Goal: Check status: Check status

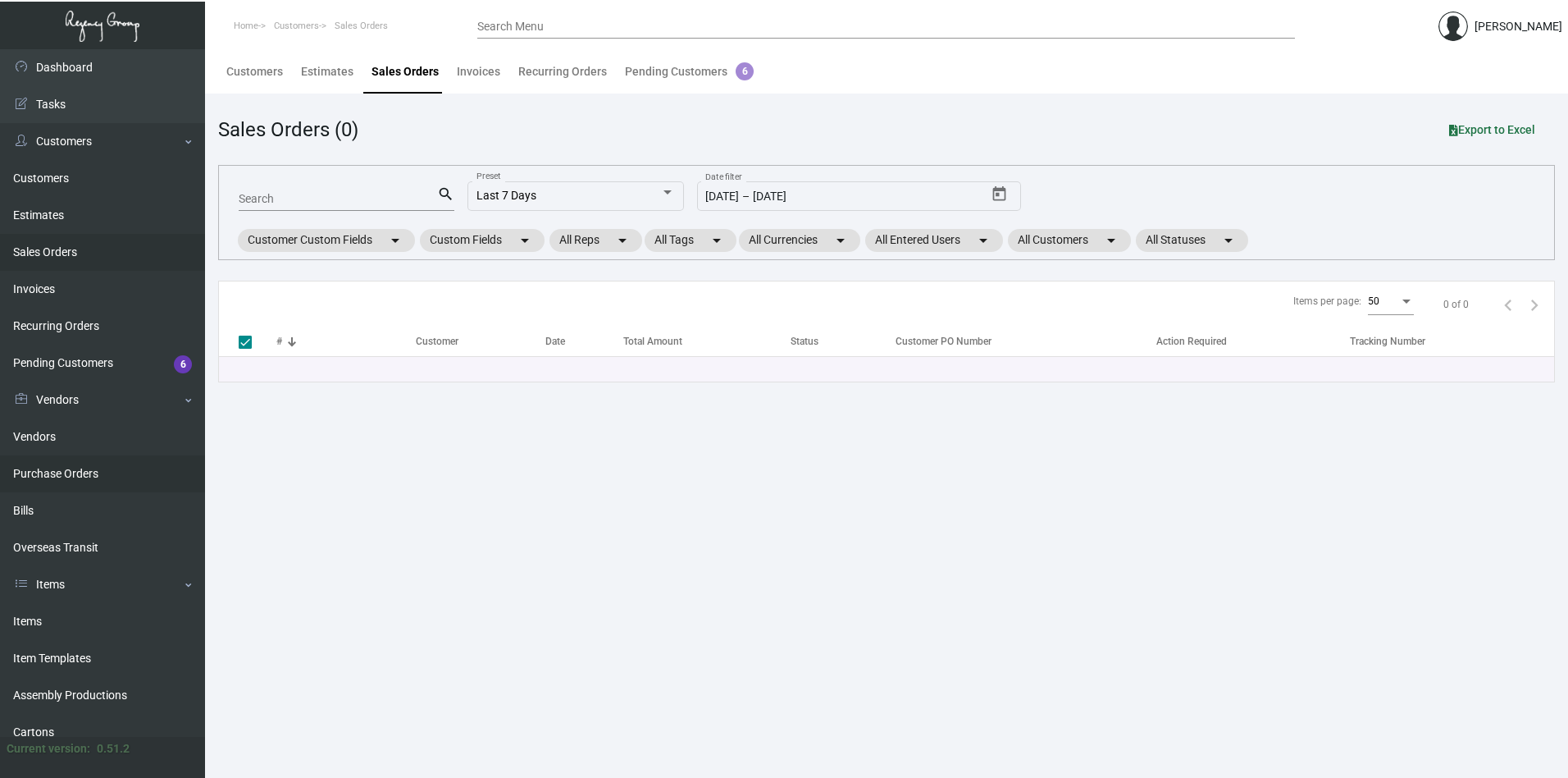
click at [57, 475] on link "Purchase Orders" at bounding box center [102, 474] width 205 height 37
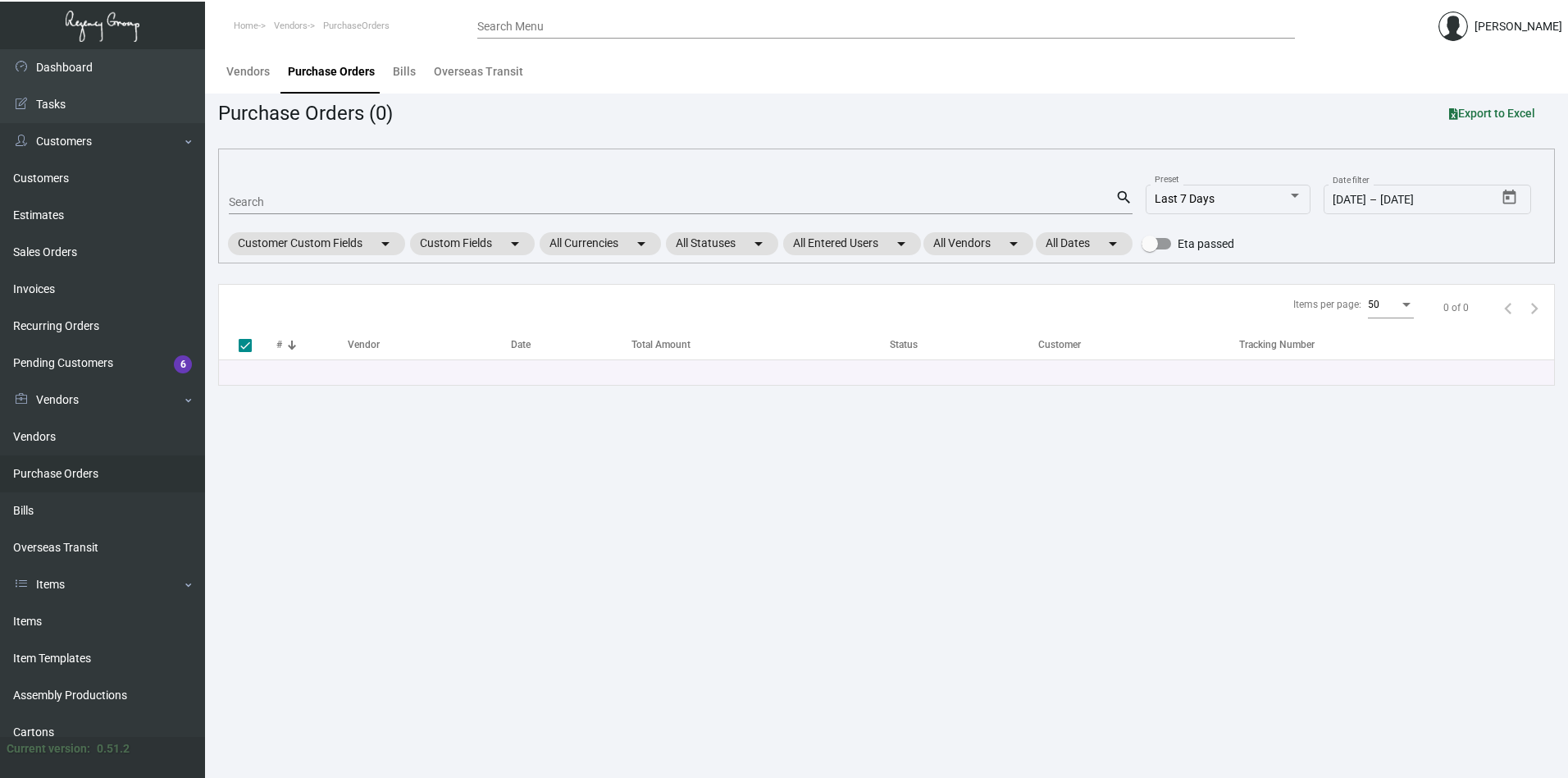
click at [259, 198] on input "Search" at bounding box center [672, 203] width 886 height 14
paste input "98725"
type input "98725"
checkbox input "false"
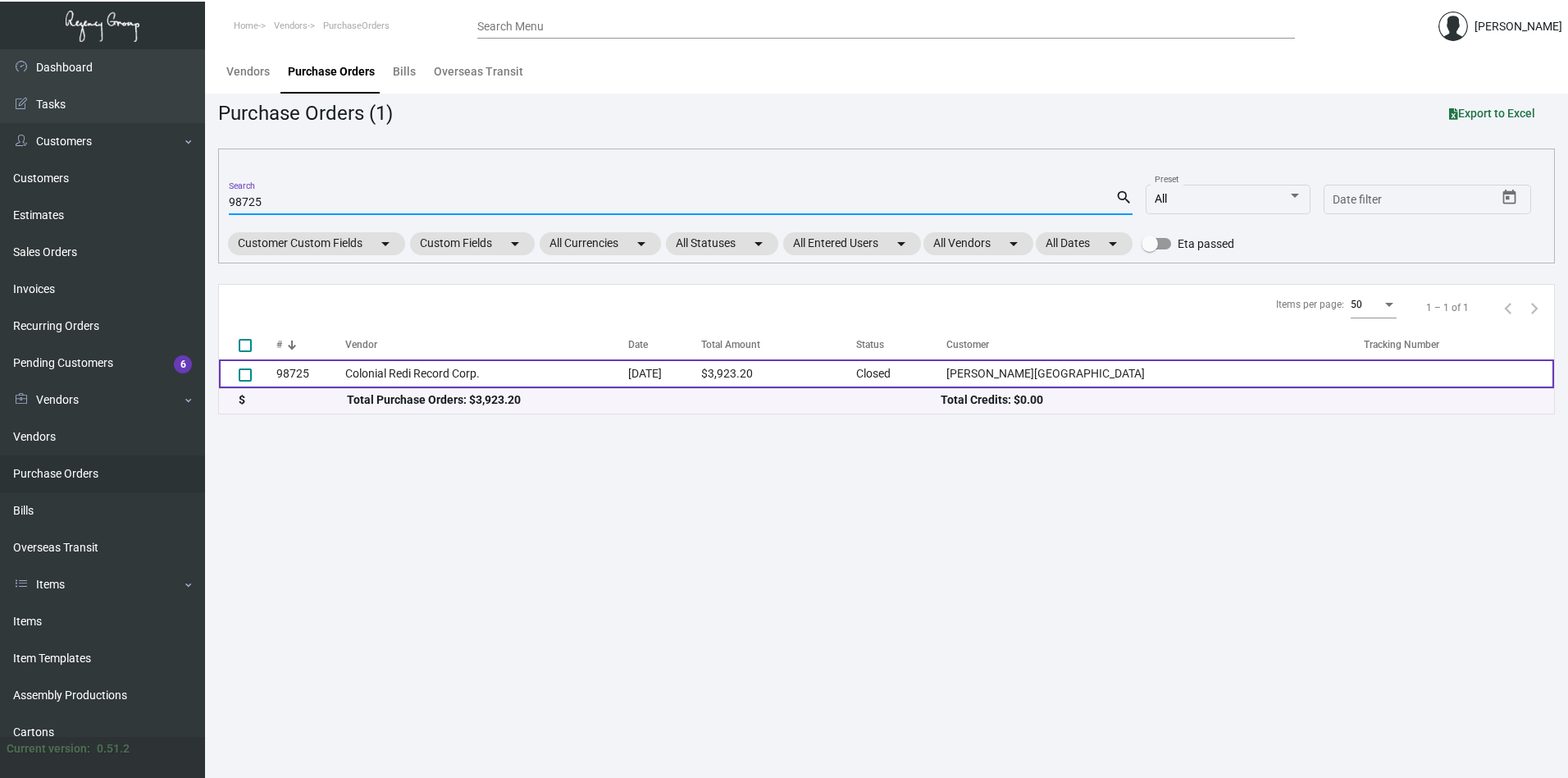
click at [373, 372] on td "Colonial Redi Record Corp." at bounding box center [486, 374] width 283 height 29
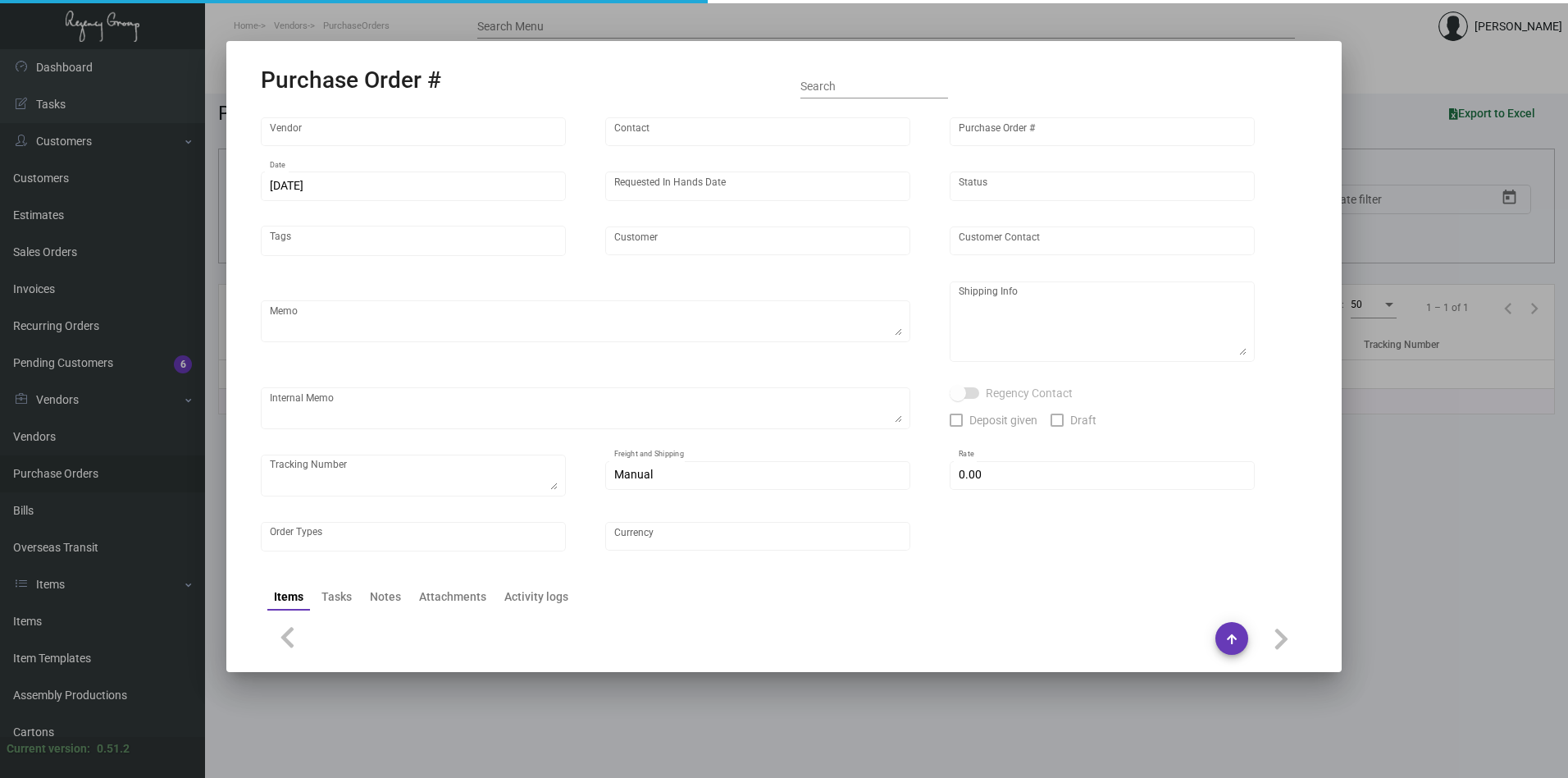
type input "Colonial Redi Record Corp."
type input "[PERSON_NAME]"
type input "98725"
type input "[DATE]"
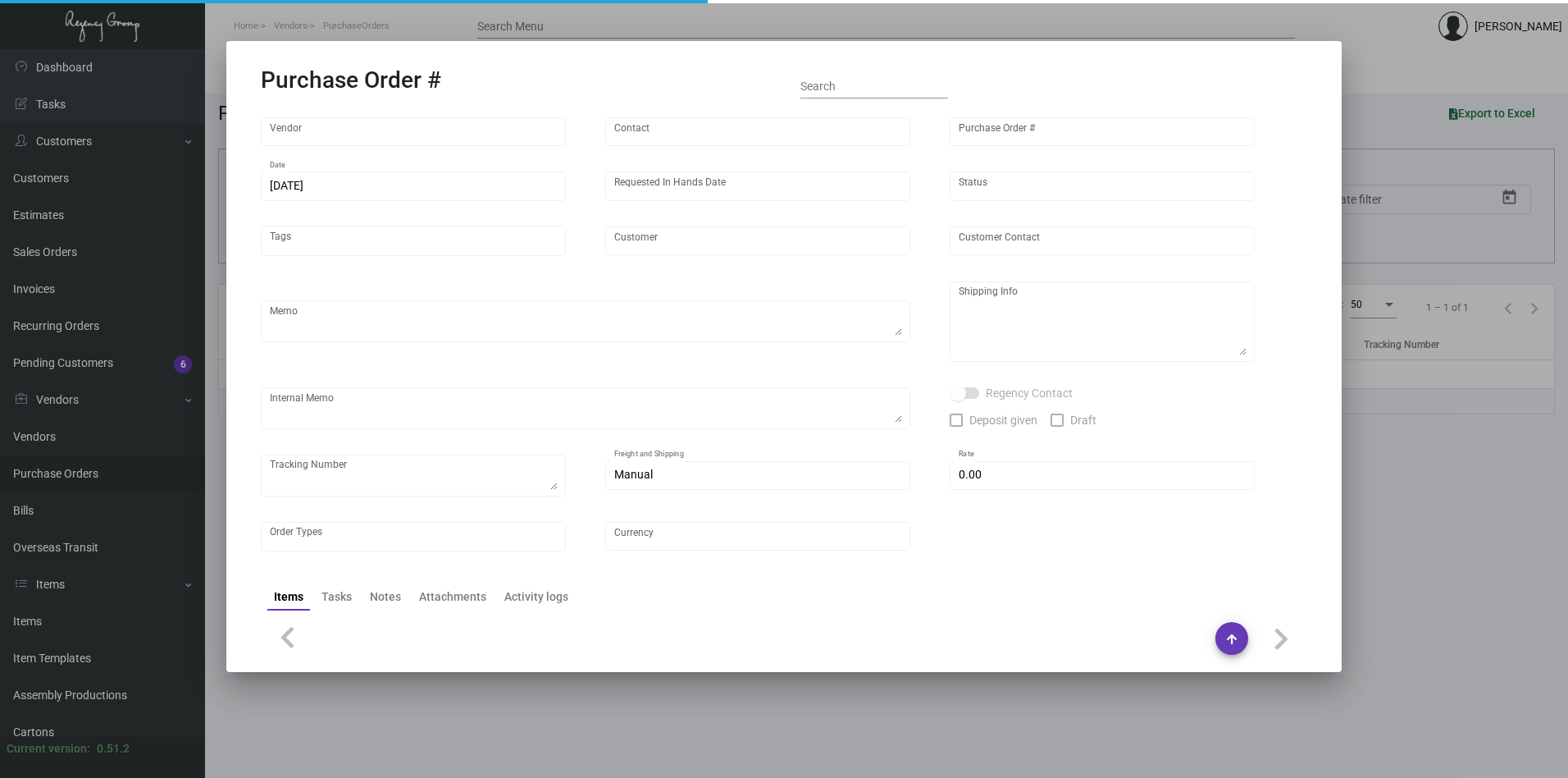
type input "[PERSON_NAME][GEOGRAPHIC_DATA]"
type input "[PERSON_NAME]"
type textarea "***ANY PRICE DISCREPANCY MUST BE CALLED OUT PRIOR TO PROCEEDING WITH THIS ORDER…"
type textarea "[PERSON_NAME][GEOGRAPHIC_DATA] - [PERSON_NAME] [STREET_ADDRESS]"
type input "$ 0.00"
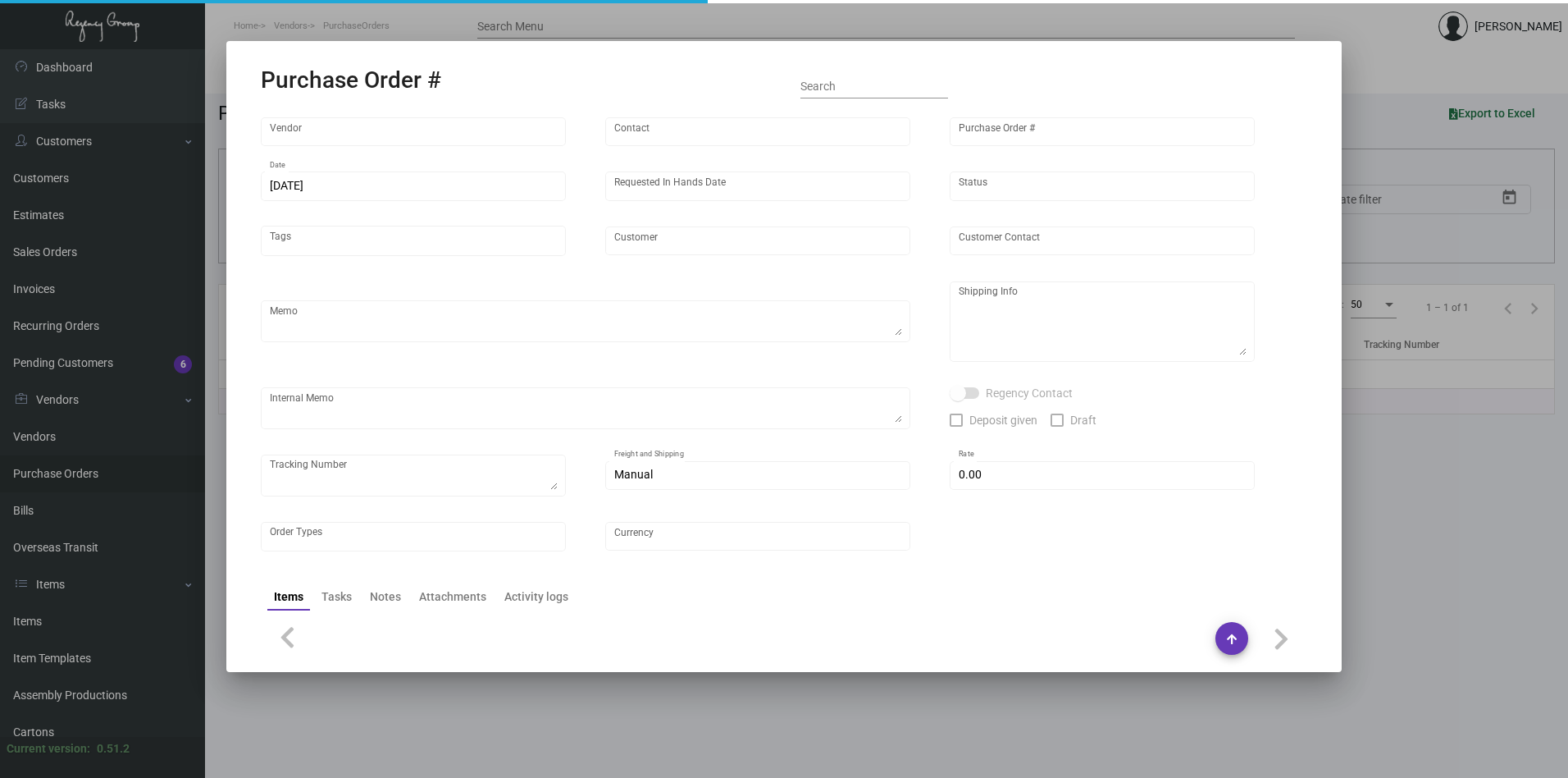
type input "United States Dollar $"
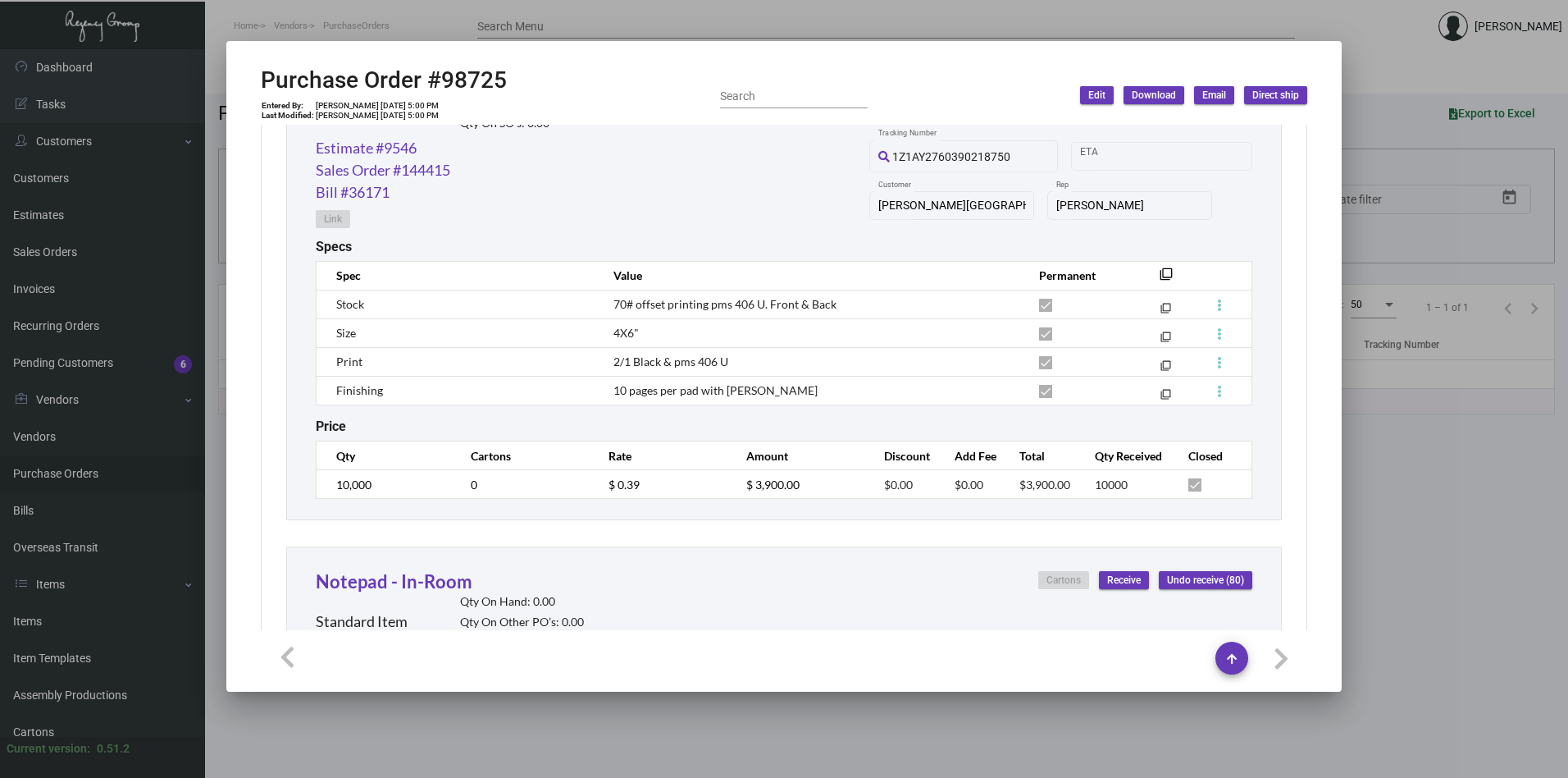
scroll to position [936, 0]
